Goal: Communication & Community: Answer question/provide support

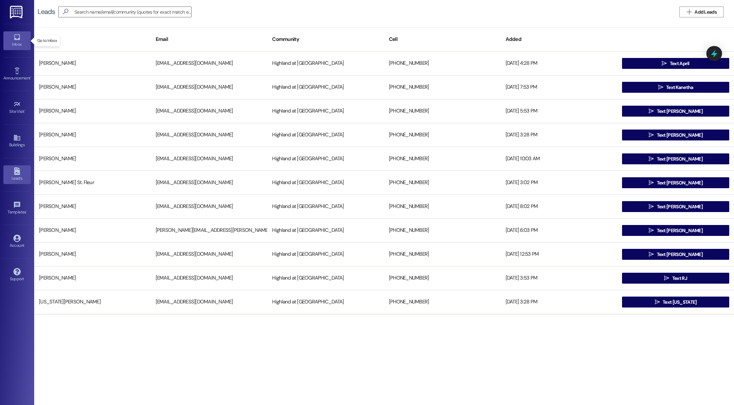
click at [12, 43] on div "Inbox" at bounding box center [17, 44] width 34 height 7
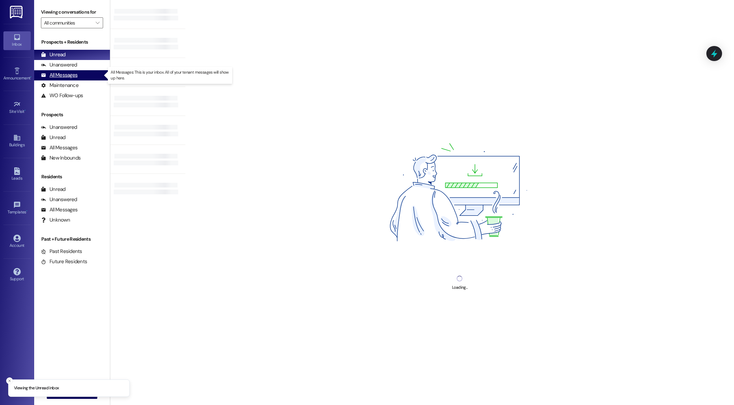
click at [70, 74] on div "All Messages" at bounding box center [59, 75] width 37 height 7
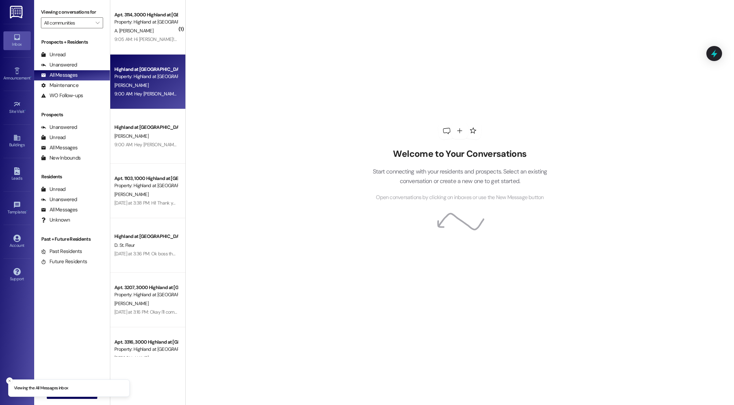
click at [132, 77] on div "Property: Highland at [GEOGRAPHIC_DATA]" at bounding box center [145, 76] width 63 height 7
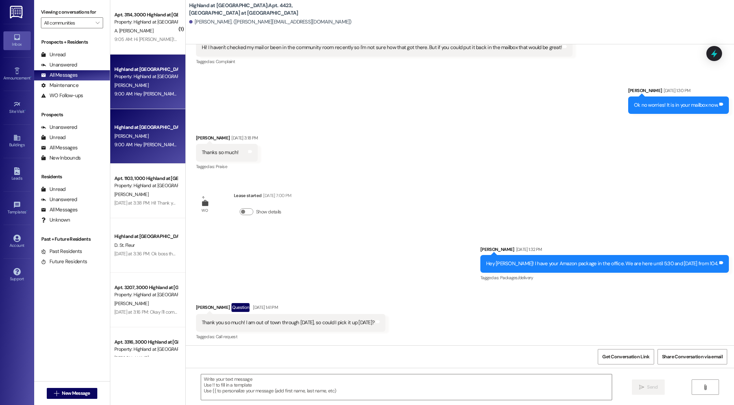
scroll to position [361, 0]
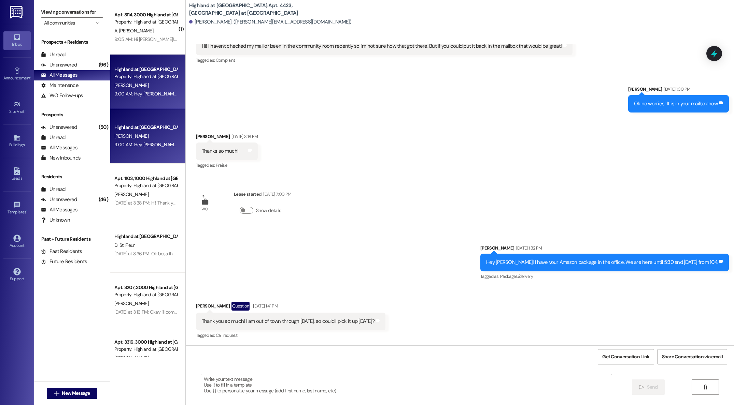
click at [322, 381] on textarea at bounding box center [406, 388] width 410 height 26
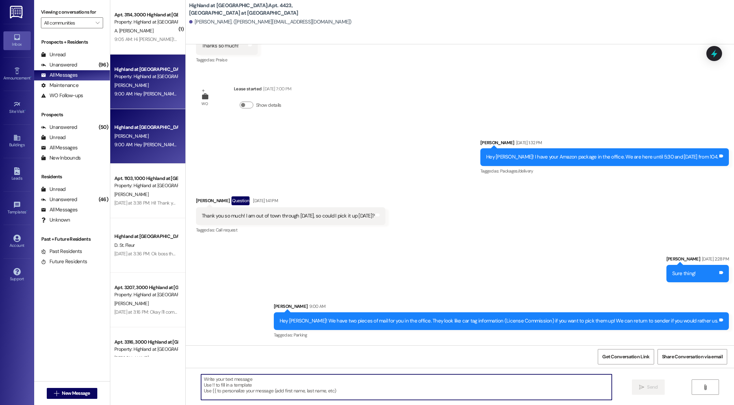
scroll to position [466, 0]
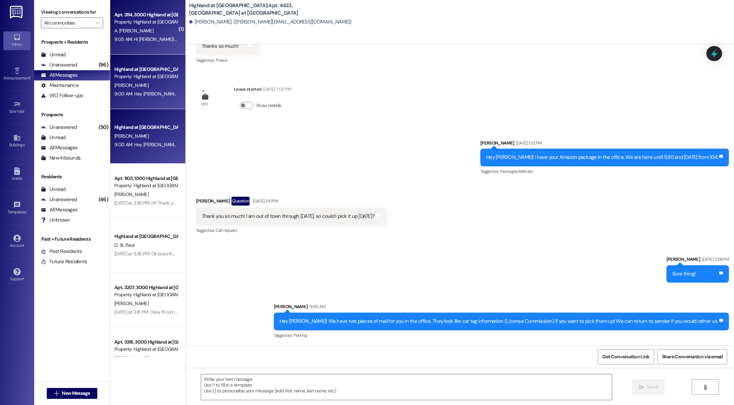
click at [145, 42] on div "9:05 AM: Hi [PERSON_NAME]! Thank you, I will definitely do that once i come bac…" at bounding box center [272, 39] width 316 height 6
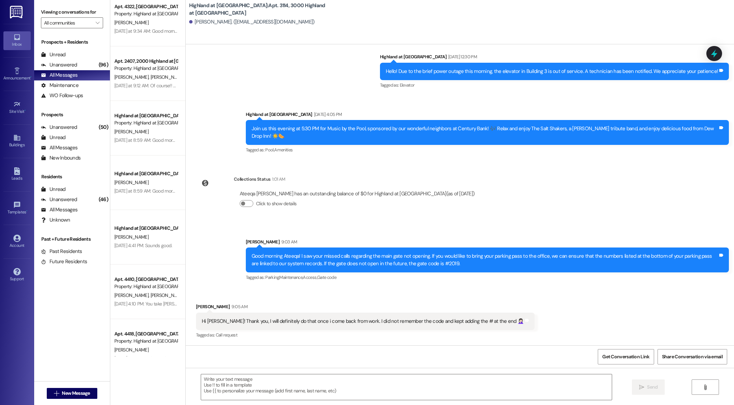
scroll to position [463, 0]
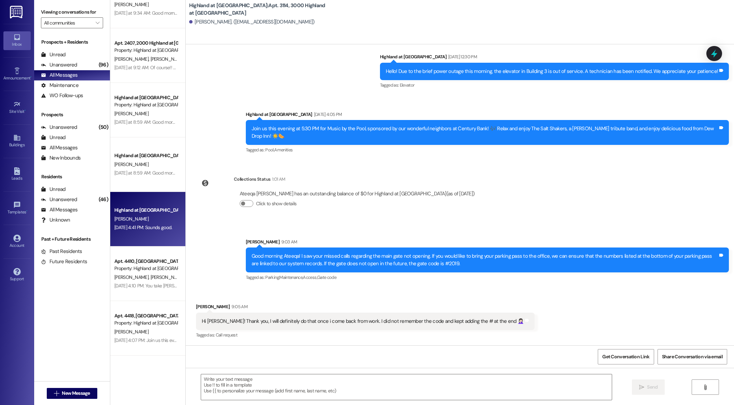
click at [132, 214] on div "Highland at [GEOGRAPHIC_DATA]" at bounding box center [146, 210] width 64 height 9
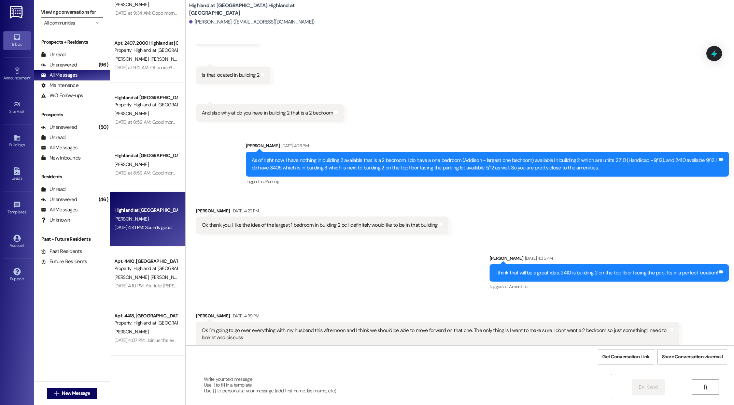
scroll to position [117, 0]
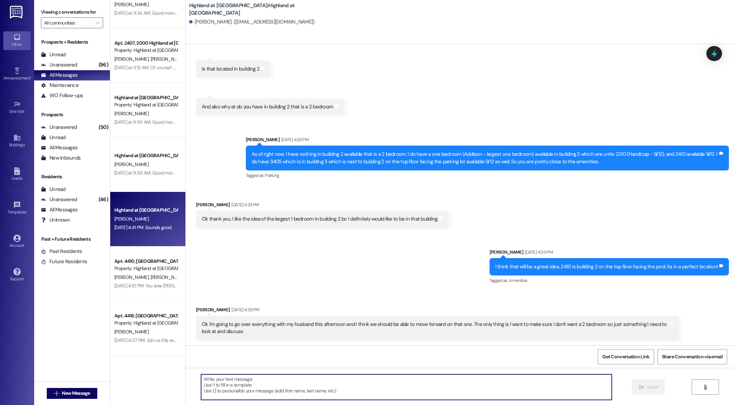
click at [326, 381] on textarea at bounding box center [406, 388] width 410 height 26
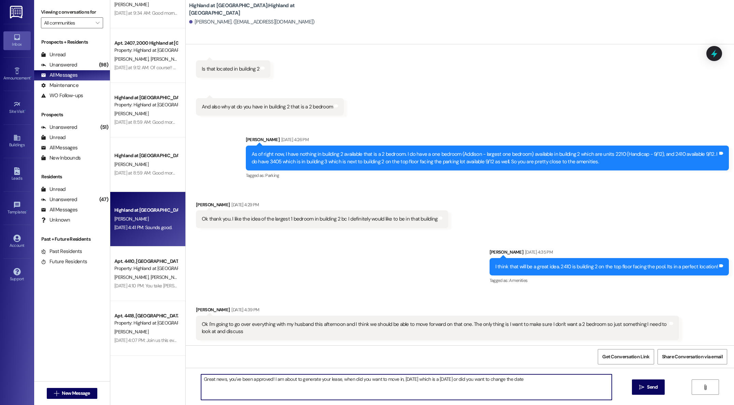
type textarea "Great news, you've been approved! I am about to generate your lease, when did y…"
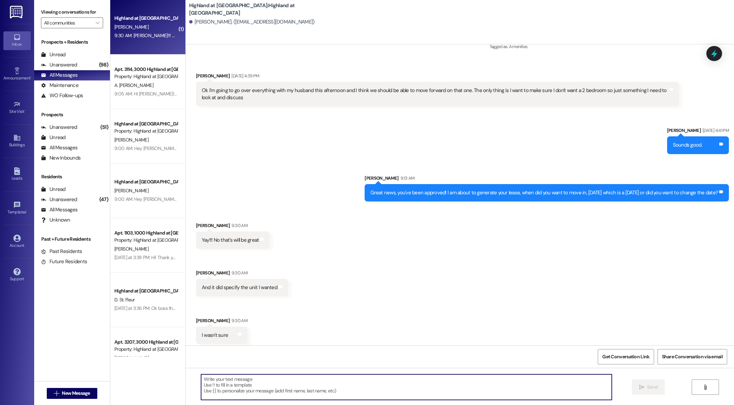
scroll to position [356, 0]
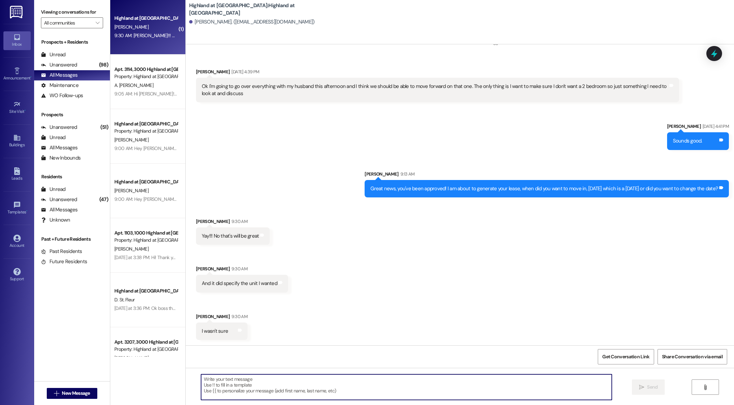
click at [390, 388] on textarea at bounding box center [406, 388] width 410 height 26
click at [347, 382] on textarea at bounding box center [406, 388] width 410 height 26
type textarea "Yes ma'am, I have you down for 2410. I will generate that lease now! Yay, we ar…"
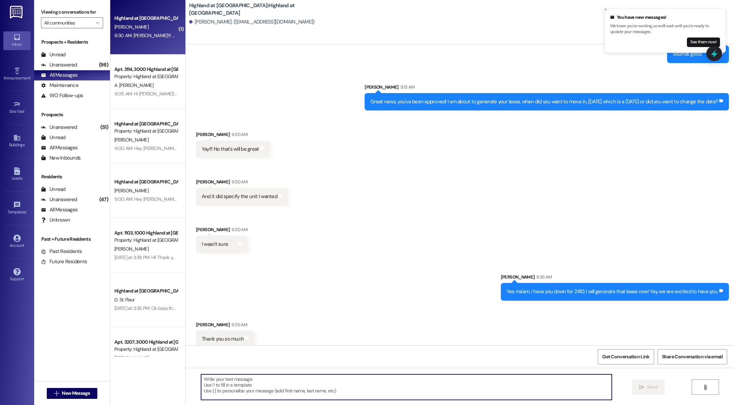
scroll to position [450, 0]
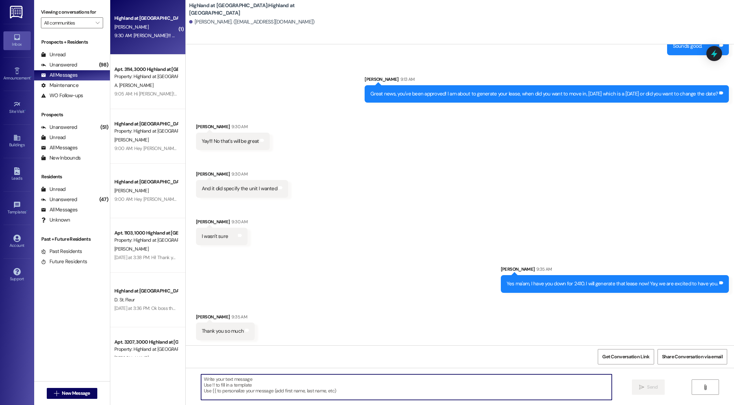
click at [327, 383] on textarea at bounding box center [406, 388] width 410 height 26
click at [537, 390] on textarea at bounding box center [406, 388] width 410 height 26
type textarea "I just sent the lease over :)"
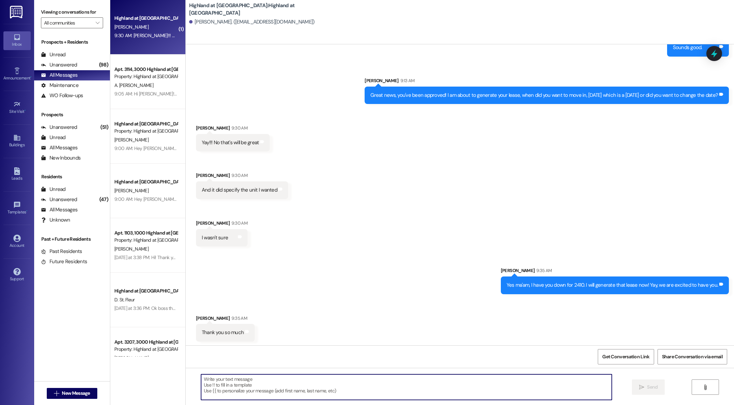
scroll to position [498, 0]
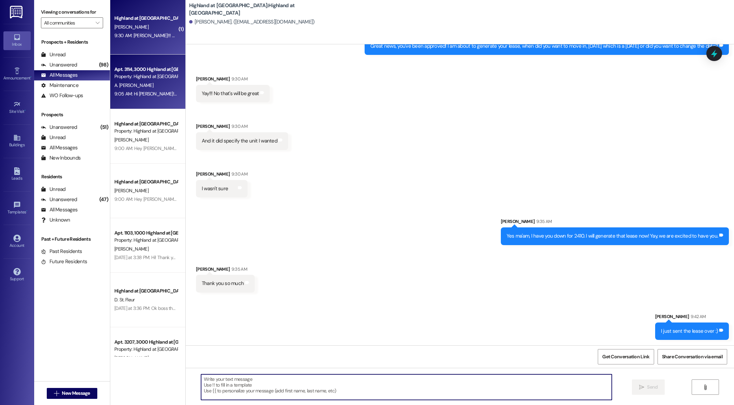
click at [144, 83] on div "A. [PERSON_NAME]" at bounding box center [146, 85] width 64 height 9
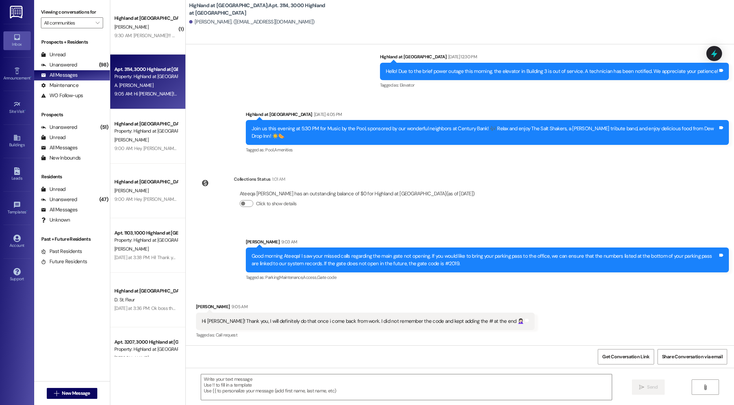
scroll to position [999, 0]
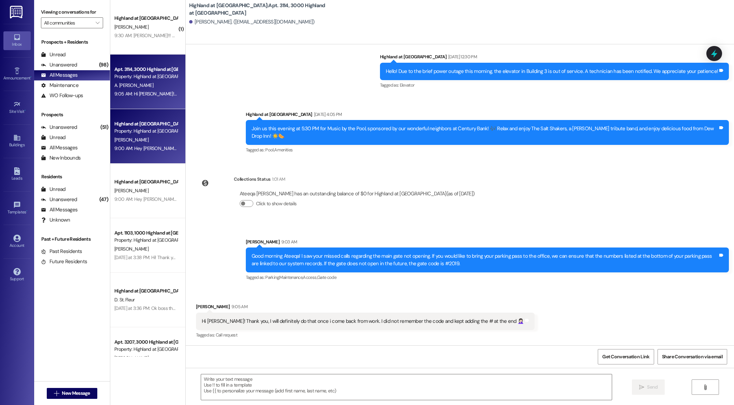
click at [144, 140] on div "[PERSON_NAME]" at bounding box center [146, 140] width 64 height 9
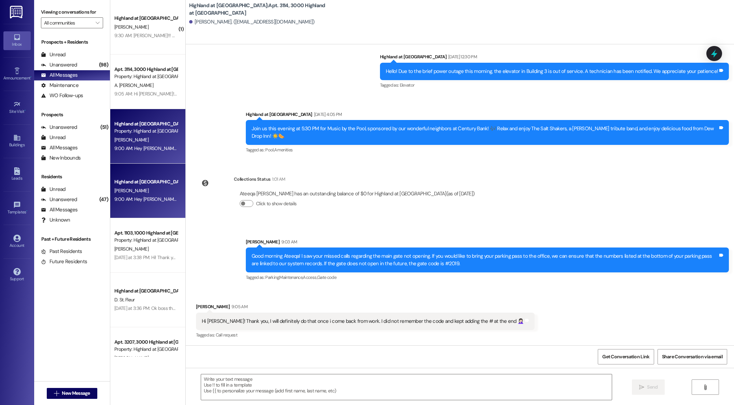
scroll to position [524, 0]
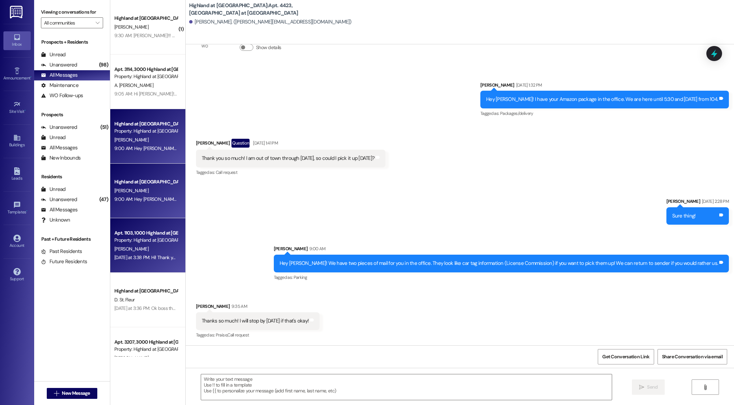
click at [134, 241] on div "Property: Highland at [GEOGRAPHIC_DATA]" at bounding box center [145, 240] width 63 height 7
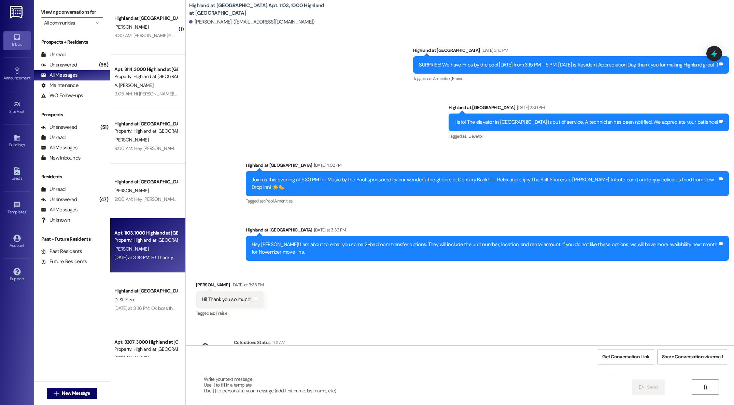
scroll to position [870, 0]
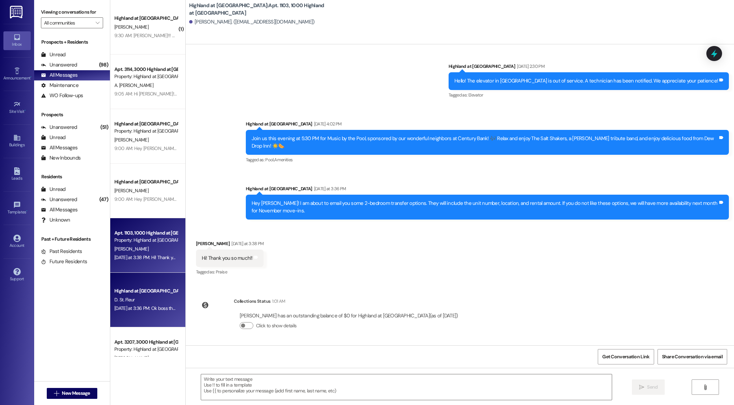
click at [135, 293] on div "Highland at [GEOGRAPHIC_DATA]" at bounding box center [145, 291] width 63 height 7
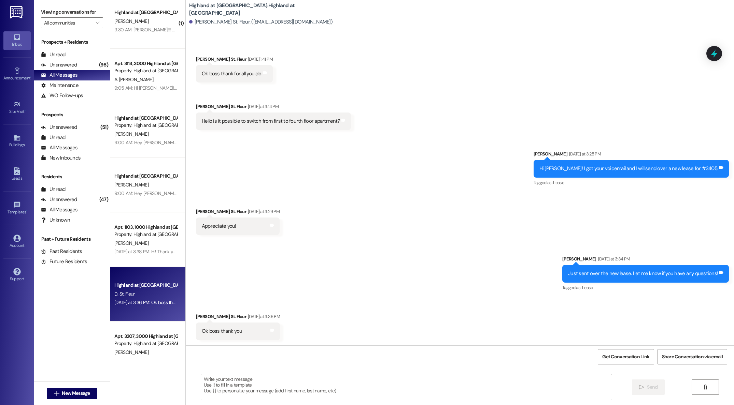
scroll to position [0, 0]
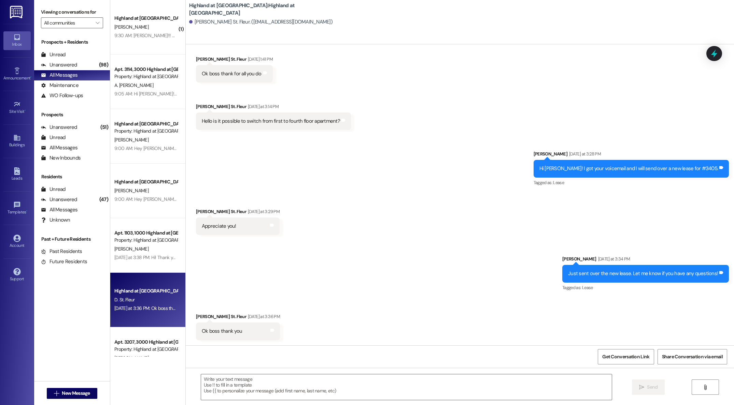
click at [143, 22] on div "Highland at [GEOGRAPHIC_DATA]" at bounding box center [146, 18] width 64 height 9
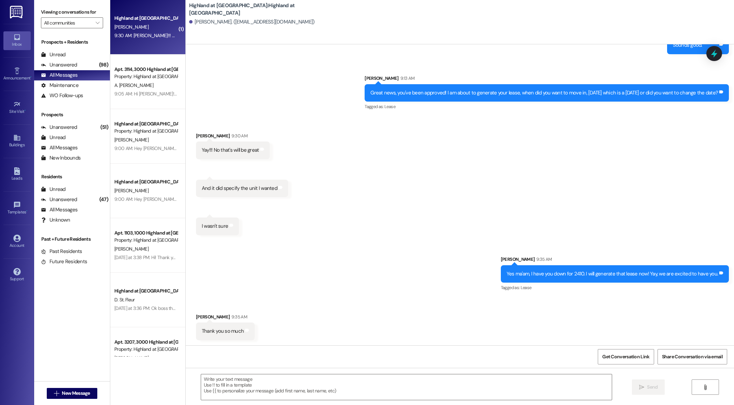
scroll to position [509, 0]
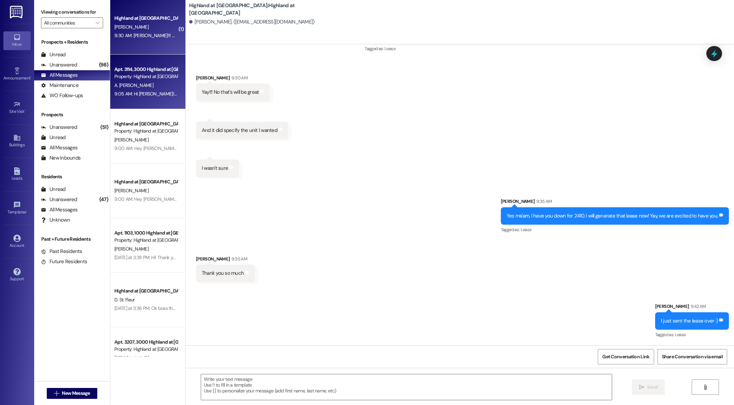
click at [139, 84] on div "A. [PERSON_NAME]" at bounding box center [146, 85] width 64 height 9
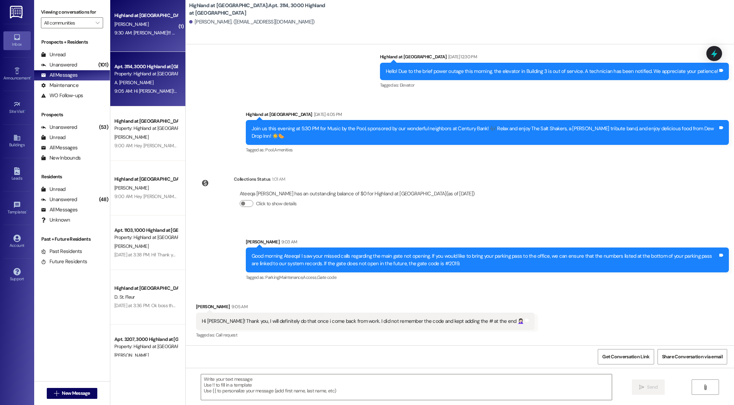
scroll to position [1, 0]
click at [150, 44] on div "( 1 ) Highland at [GEOGRAPHIC_DATA] [PERSON_NAME] 9:30 AM: Yay!!! No that's wil…" at bounding box center [147, 178] width 75 height 357
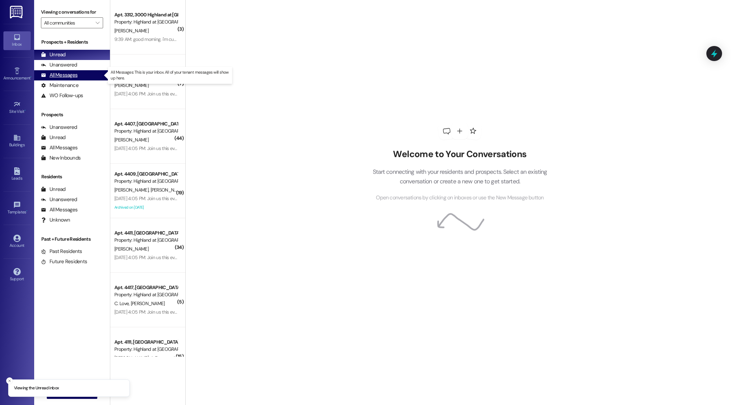
click at [55, 76] on div "All Messages" at bounding box center [59, 75] width 37 height 7
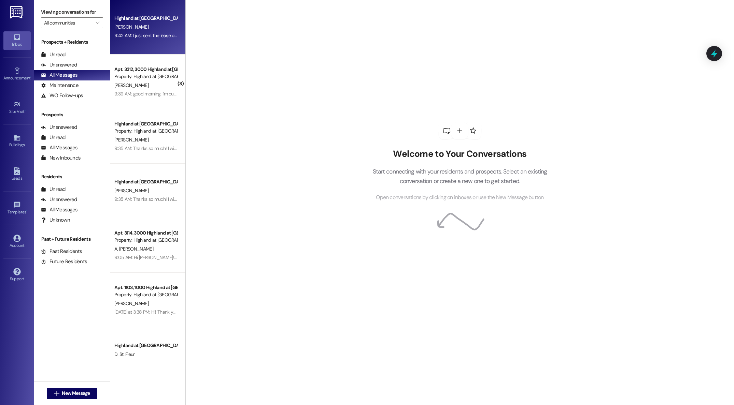
click at [125, 40] on div "Highland at Spring Hill Prospect B. Stewart 9:42 AM: I just sent the lease over…" at bounding box center [147, 27] width 75 height 55
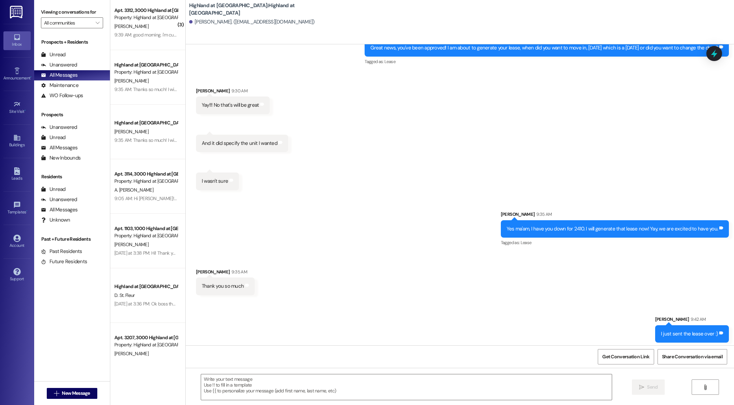
scroll to position [509, 0]
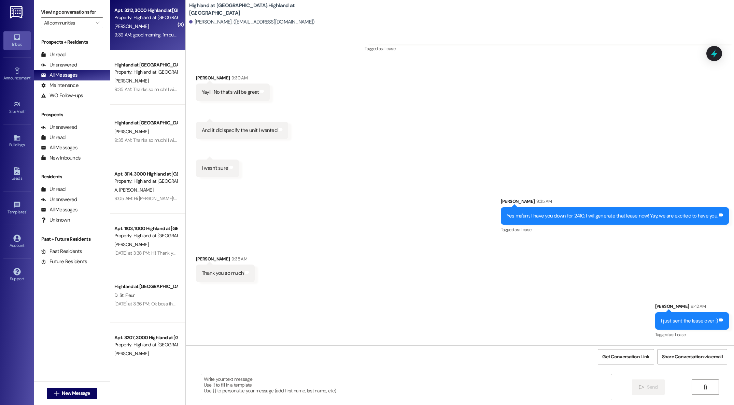
click at [130, 39] on div "Apt. 3312, 3000 Highland at Spring Hill Property: Highland at Spring Hill K. Co…" at bounding box center [147, 23] width 75 height 55
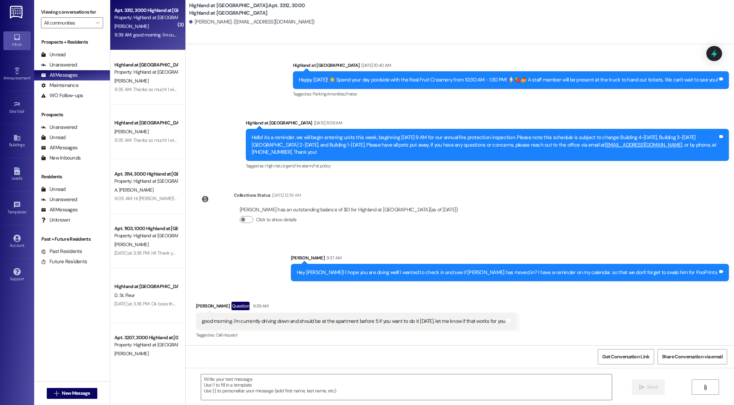
scroll to position [302, 0]
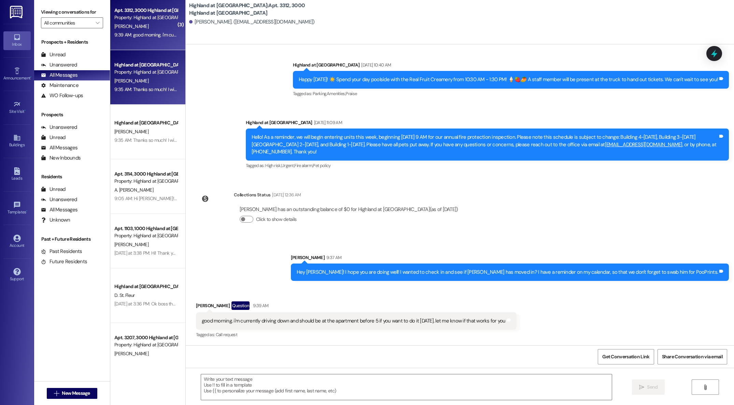
click at [131, 82] on div "[PERSON_NAME]" at bounding box center [146, 81] width 64 height 9
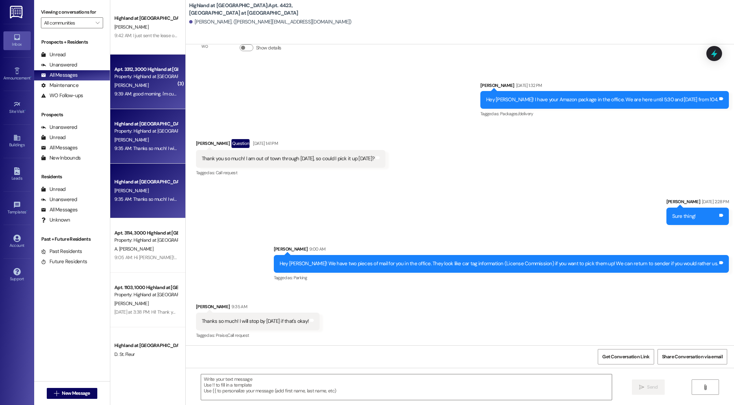
scroll to position [4, 0]
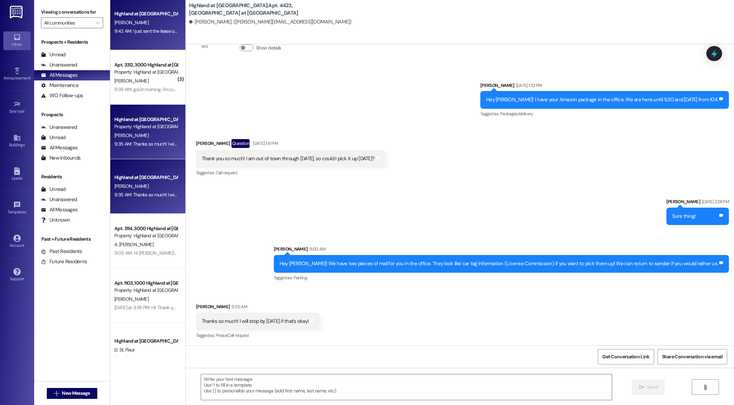
click at [149, 17] on div "Highland at [GEOGRAPHIC_DATA]" at bounding box center [145, 13] width 63 height 7
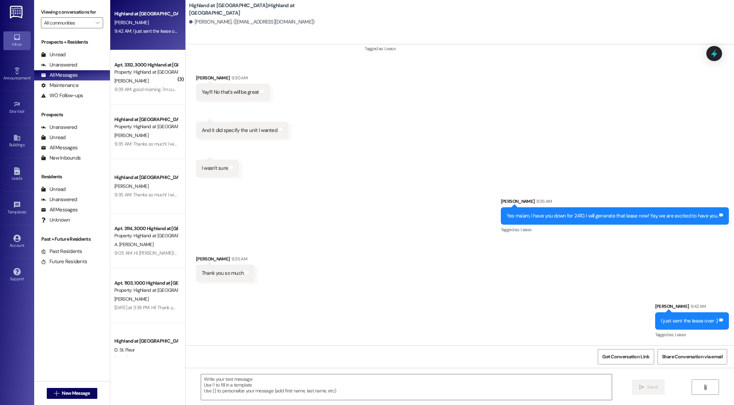
scroll to position [509, 0]
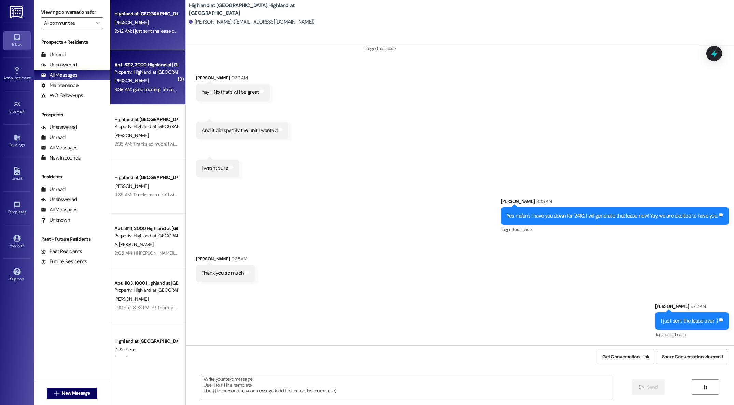
click at [145, 62] on div "Apt. 3312, 3000 Highland at Spring Hill" at bounding box center [145, 64] width 63 height 7
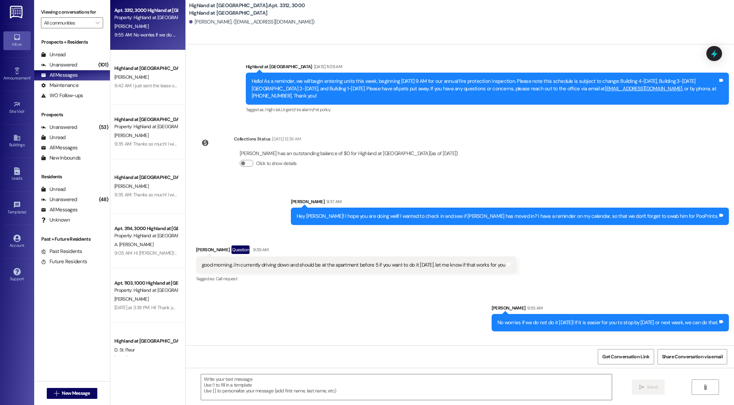
scroll to position [396, 0]
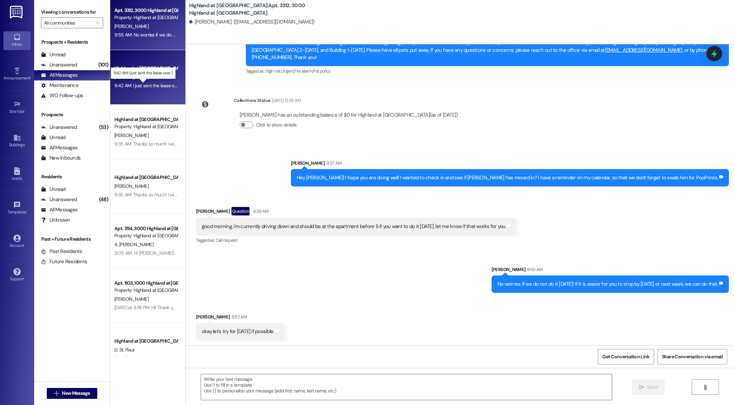
click at [142, 85] on div "9:42 AM: I just sent the lease over :) 9:42 AM: I just sent the lease over :)" at bounding box center [148, 86] width 69 height 6
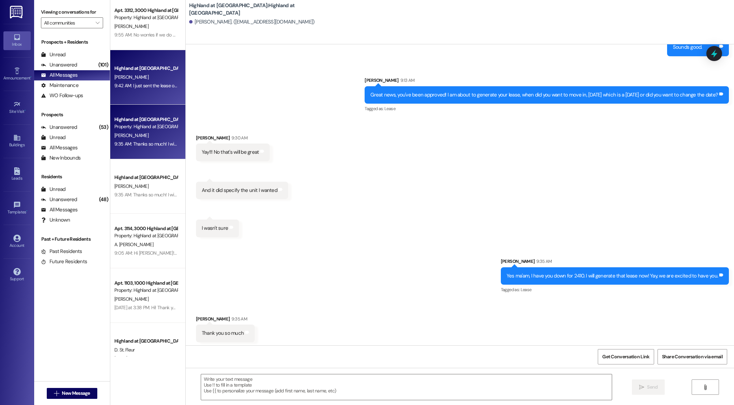
scroll to position [451, 0]
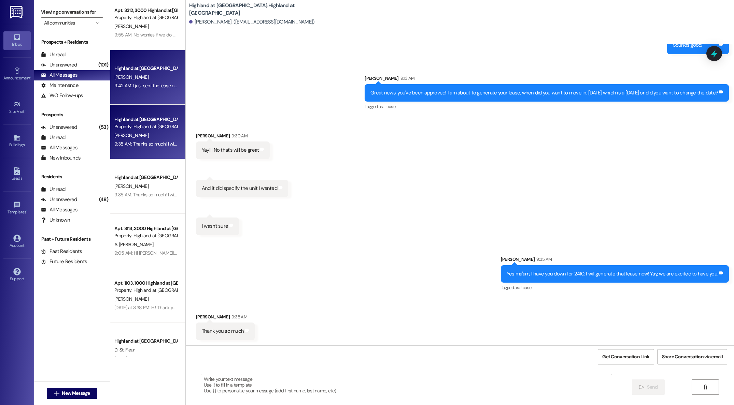
click at [142, 150] on div "Highland at Spring Hill Prospect Property: Highland at Spring Hill S. Jackson 9…" at bounding box center [147, 132] width 75 height 55
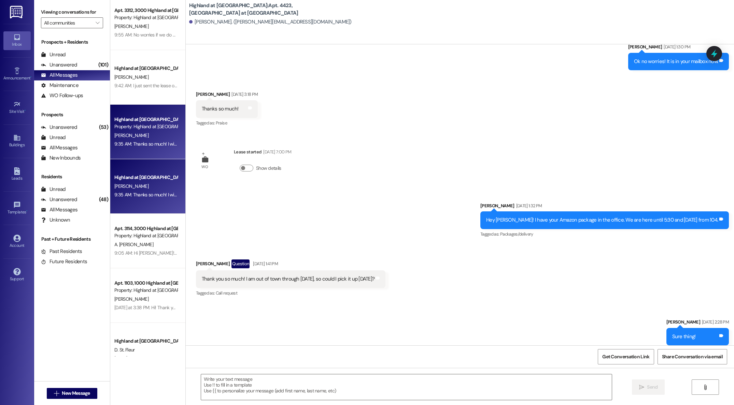
scroll to position [524, 0]
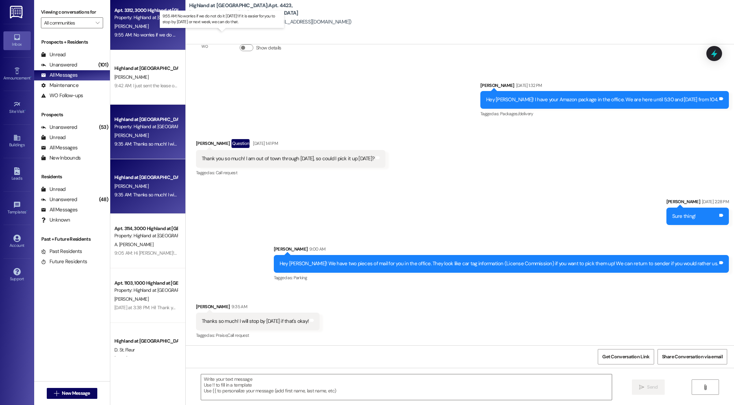
click at [131, 37] on div "9:55 AM: No worries if we do not do it today! If it is easier for you to stop b…" at bounding box center [225, 35] width 222 height 6
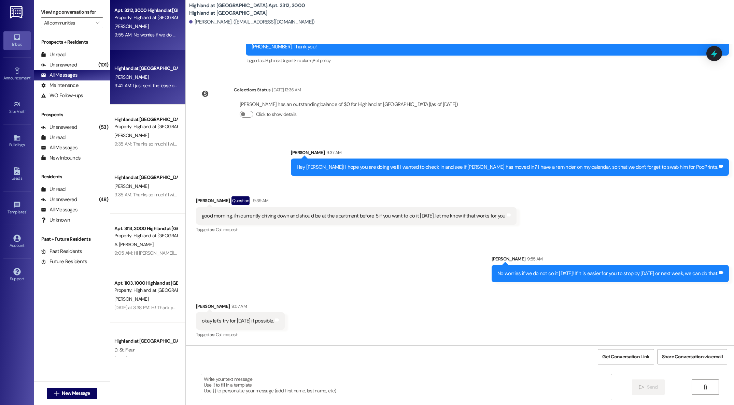
scroll to position [407, 0]
click at [131, 80] on div "[PERSON_NAME]" at bounding box center [146, 77] width 64 height 9
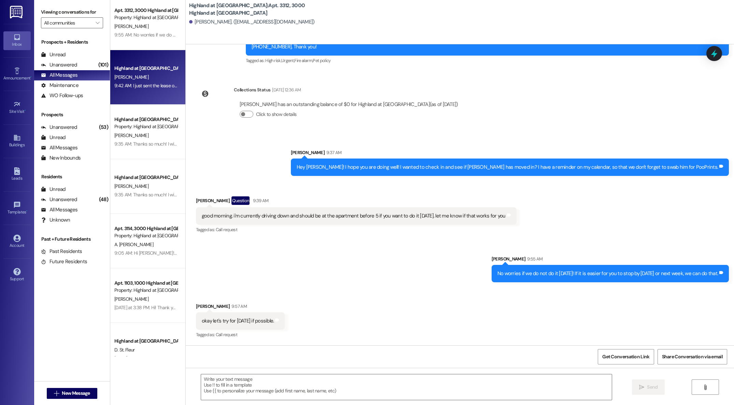
scroll to position [406, 0]
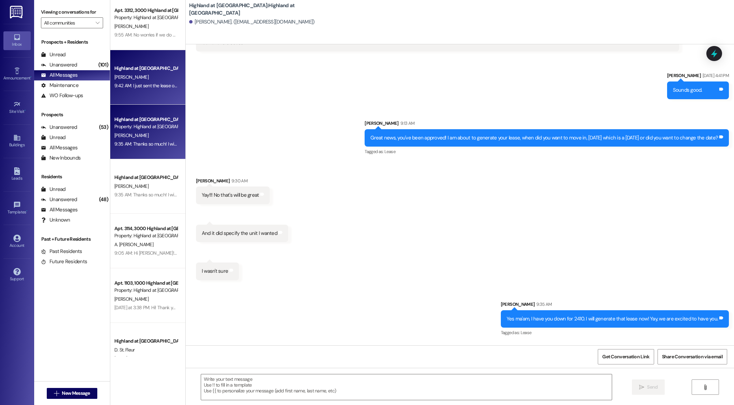
click at [131, 130] on div "Property: Highland at [GEOGRAPHIC_DATA]" at bounding box center [145, 126] width 63 height 7
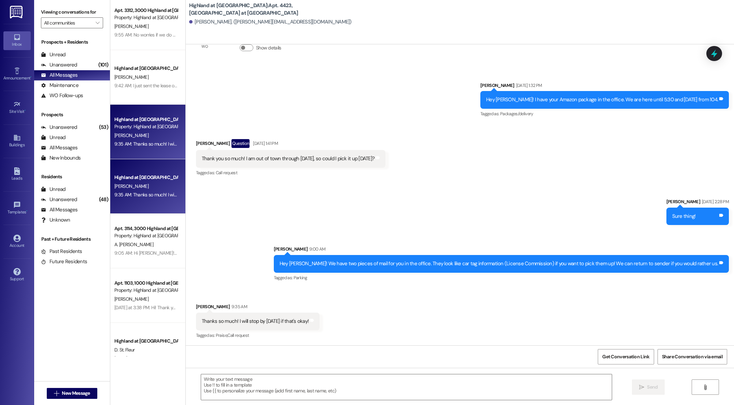
scroll to position [524, 0]
click at [78, 392] on span "New Message" at bounding box center [76, 393] width 28 height 7
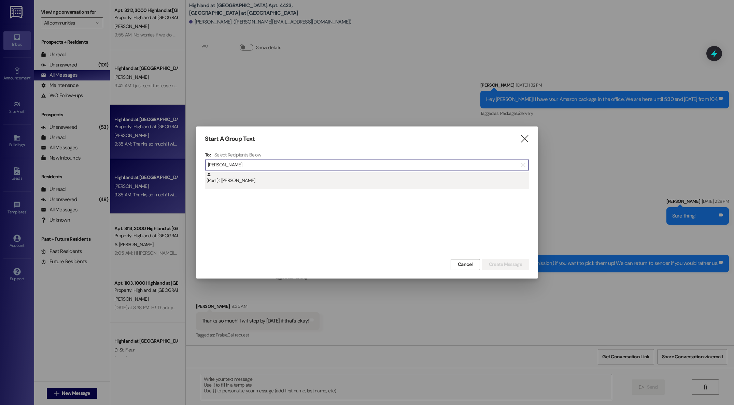
type input "isabel Fr"
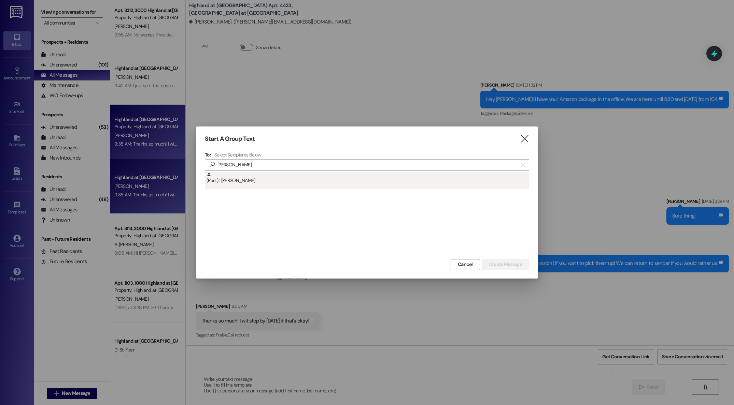
click at [228, 182] on div "(Past) : Hannah Franklin" at bounding box center [367, 178] width 322 height 12
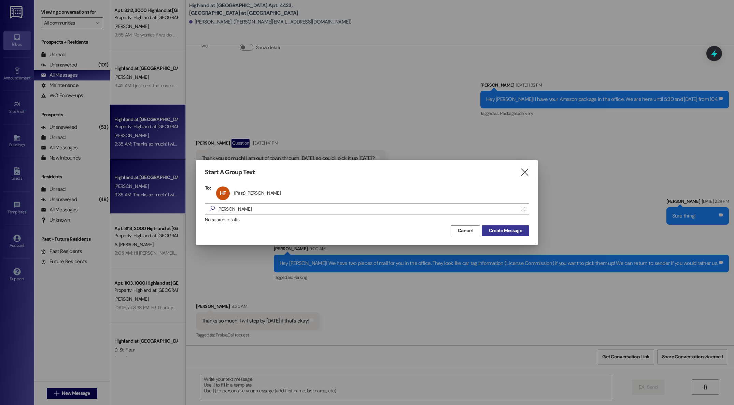
click at [500, 229] on span "Create Message" at bounding box center [505, 230] width 33 height 7
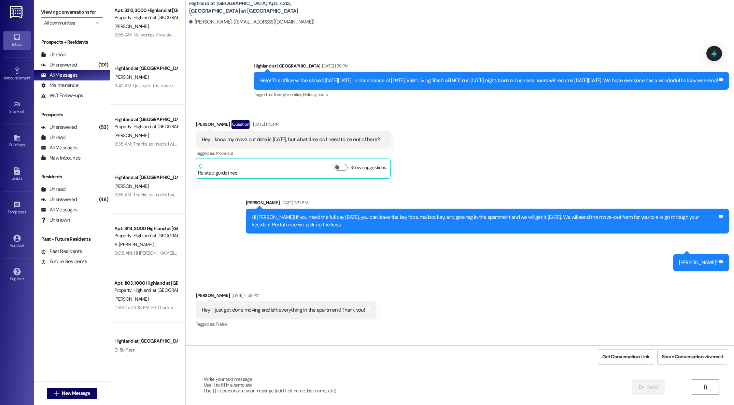
scroll to position [11173, 0]
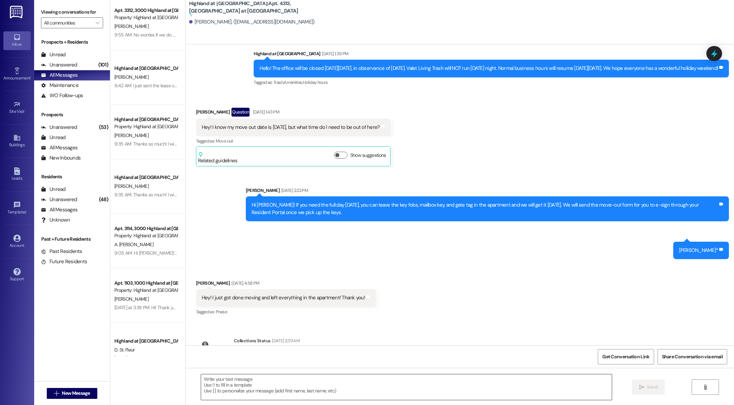
click at [252, 379] on textarea at bounding box center [406, 388] width 410 height 26
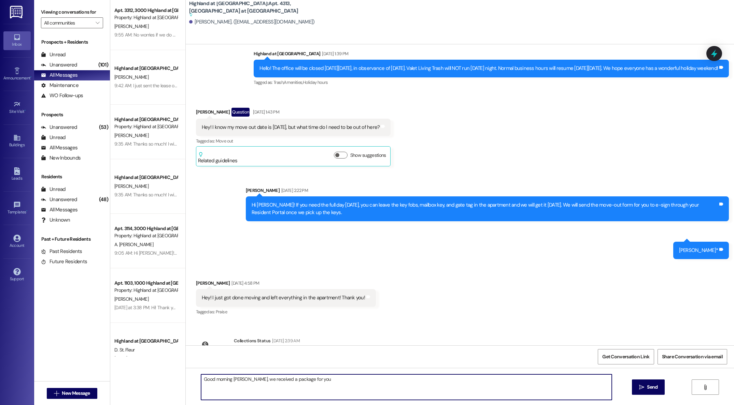
type textarea "Good morning Hannah, we received a package for you."
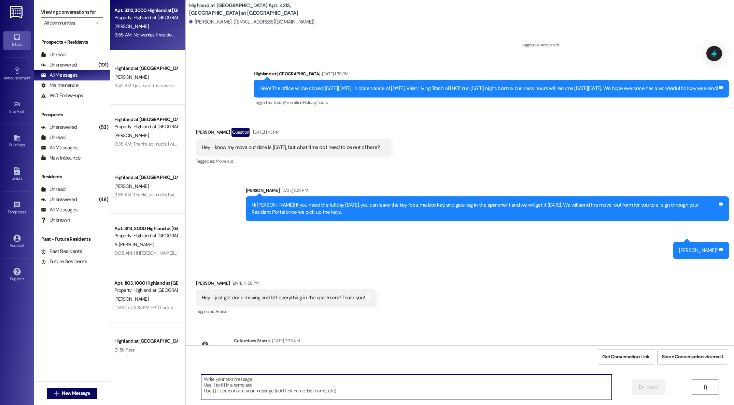
scroll to position [0, 0]
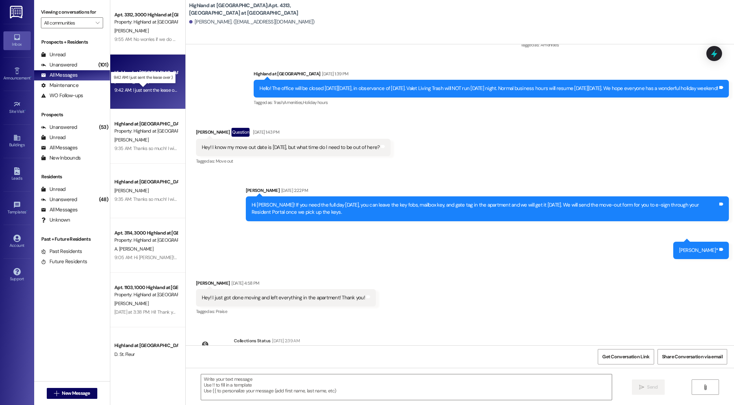
click at [127, 90] on div "9:42 AM: I just sent the lease over :) 9:42 AM: I just sent the lease over :)" at bounding box center [148, 90] width 69 height 6
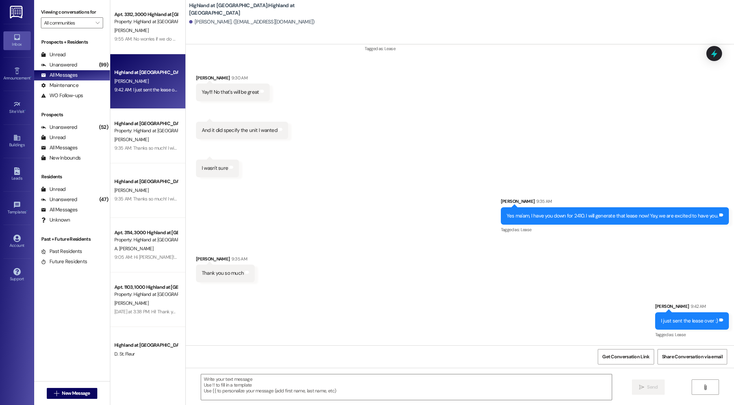
scroll to position [509, 0]
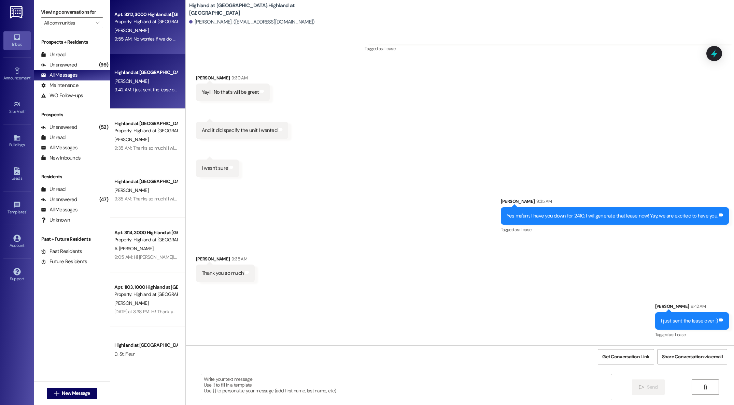
click at [121, 15] on div "Apt. 3312, 3000 Highland at Spring Hill" at bounding box center [145, 14] width 63 height 7
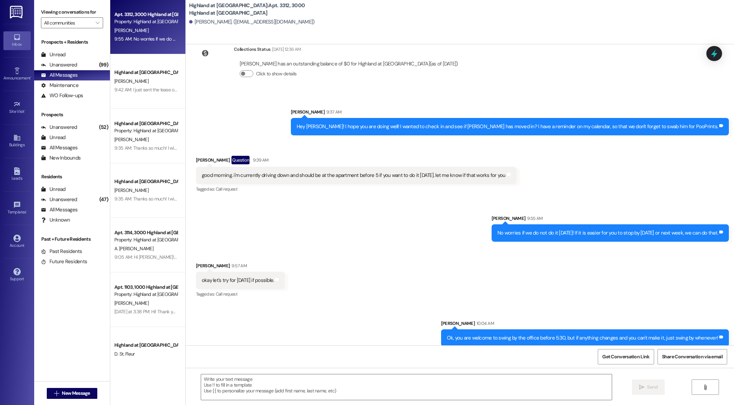
scroll to position [454, 0]
